Goal: Navigation & Orientation: Find specific page/section

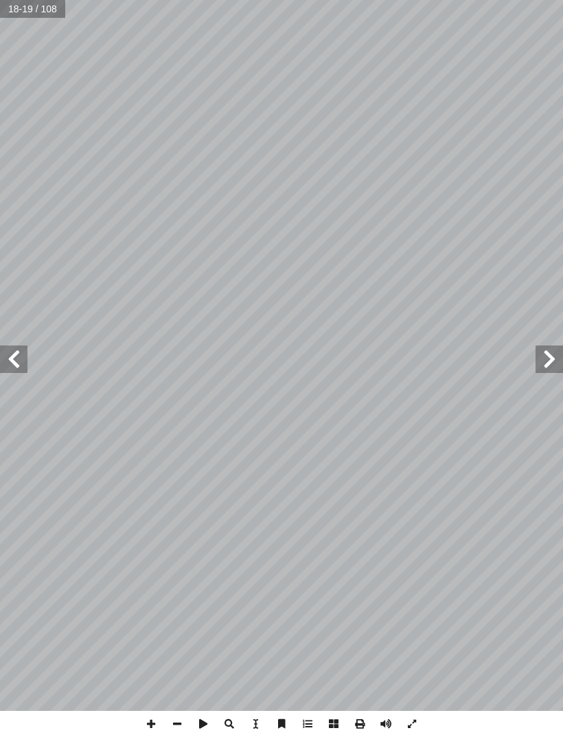
click at [546, 366] on span at bounding box center [549, 359] width 27 height 27
click at [546, 361] on span at bounding box center [549, 359] width 27 height 27
click at [544, 348] on span at bounding box center [549, 359] width 27 height 27
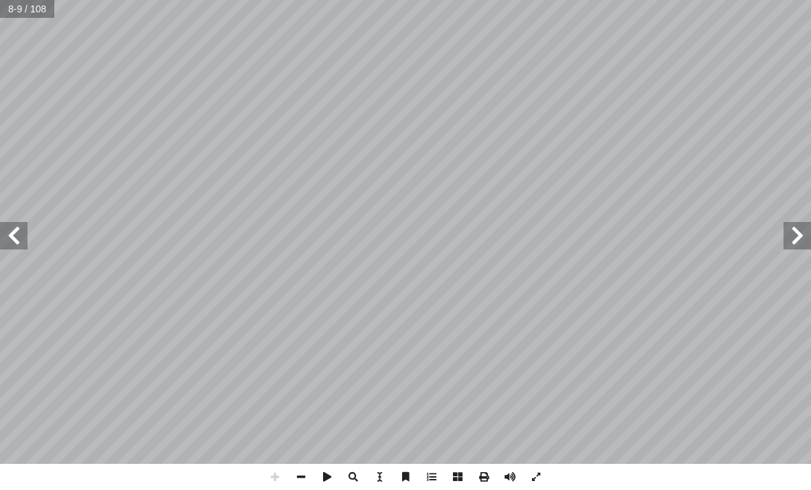
click at [8, 236] on span at bounding box center [13, 235] width 27 height 27
click at [8, 229] on span at bounding box center [13, 235] width 27 height 27
click at [25, 234] on span at bounding box center [13, 235] width 27 height 27
click at [26, 227] on span at bounding box center [13, 235] width 27 height 27
